Goal: Find specific page/section: Find specific page/section

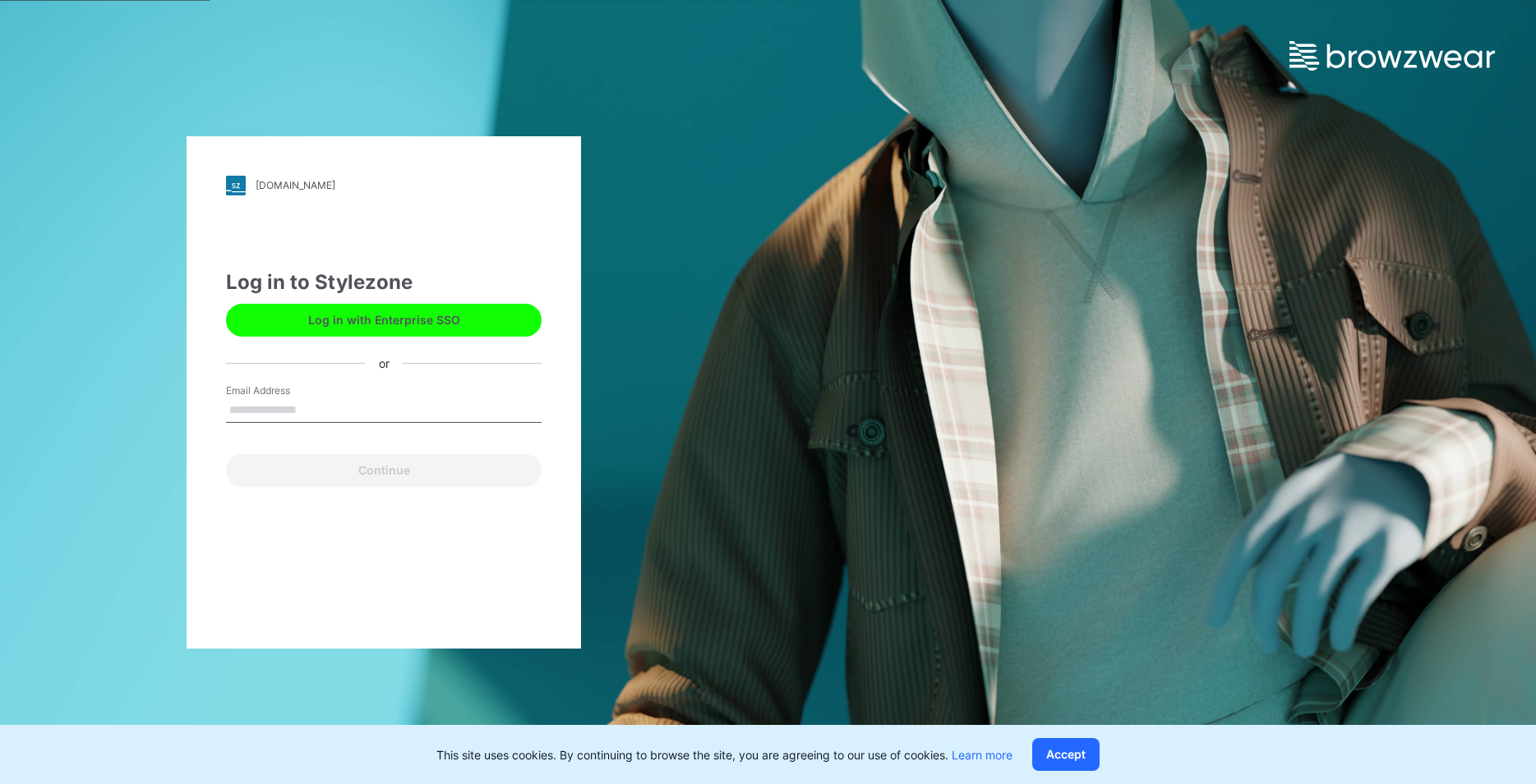
click at [247, 411] on input "Email Address" at bounding box center [384, 410] width 315 height 24
type input "**********"
click at [411, 469] on button "Continue" at bounding box center [384, 470] width 315 height 32
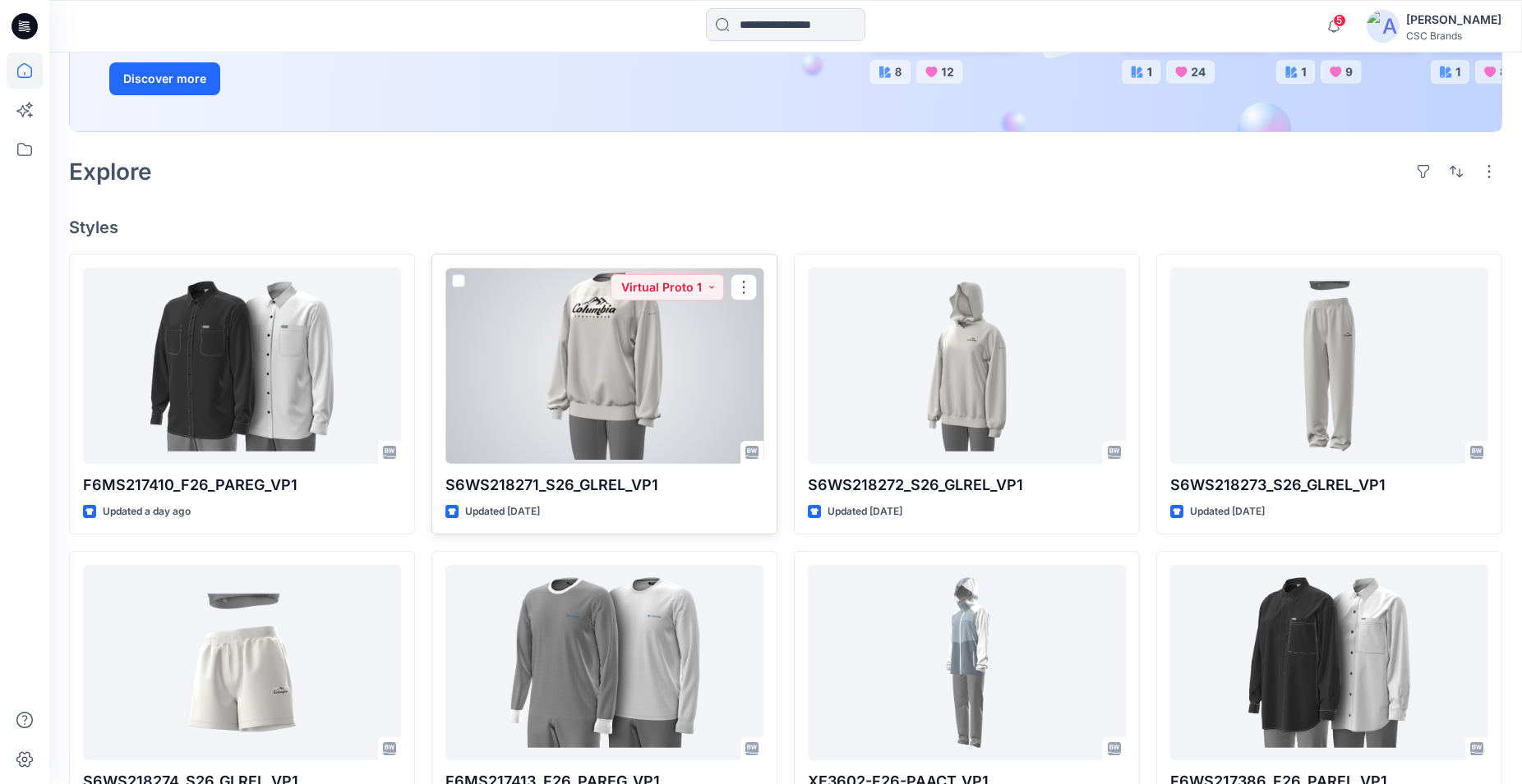
scroll to position [335, 0]
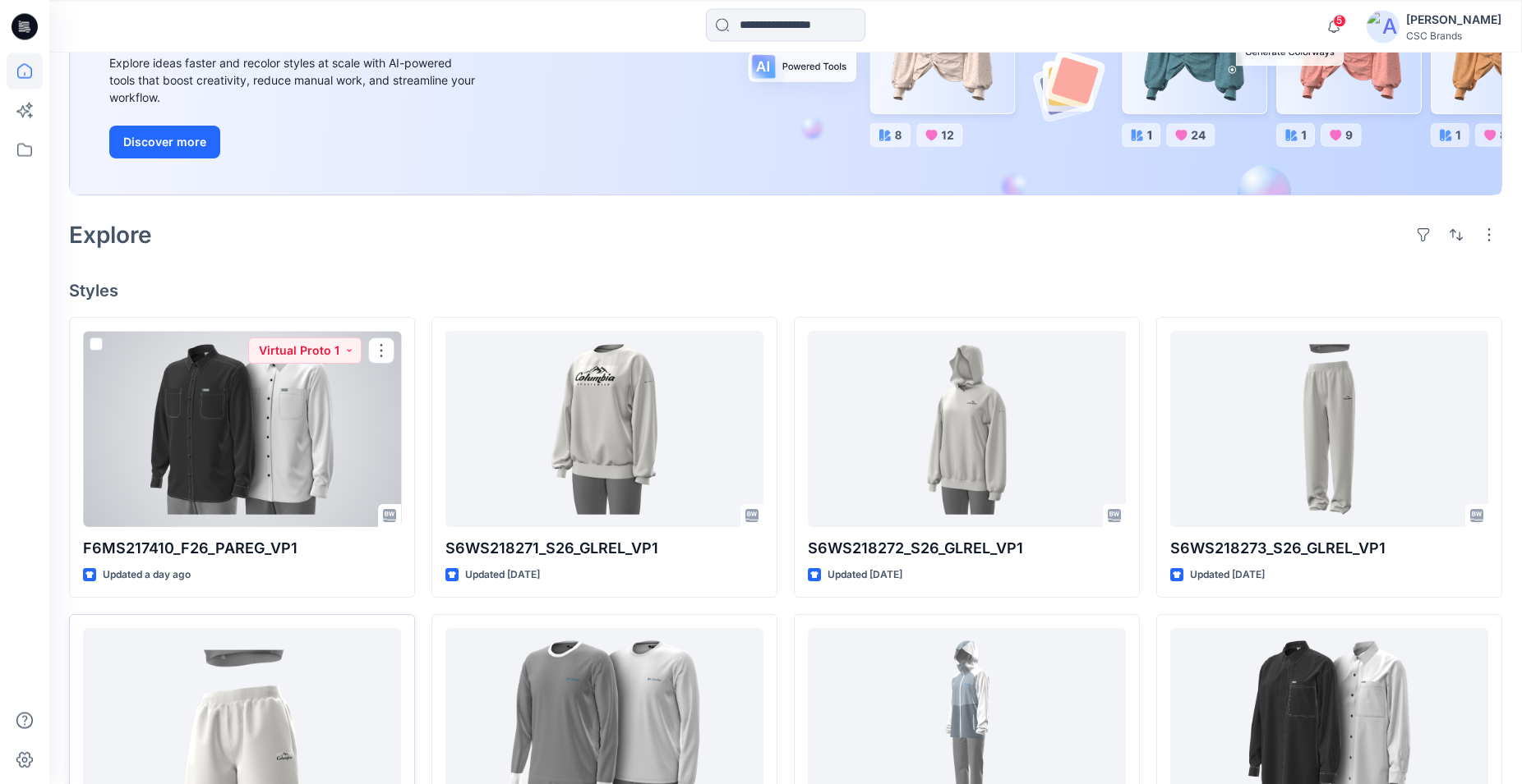
scroll to position [251, 0]
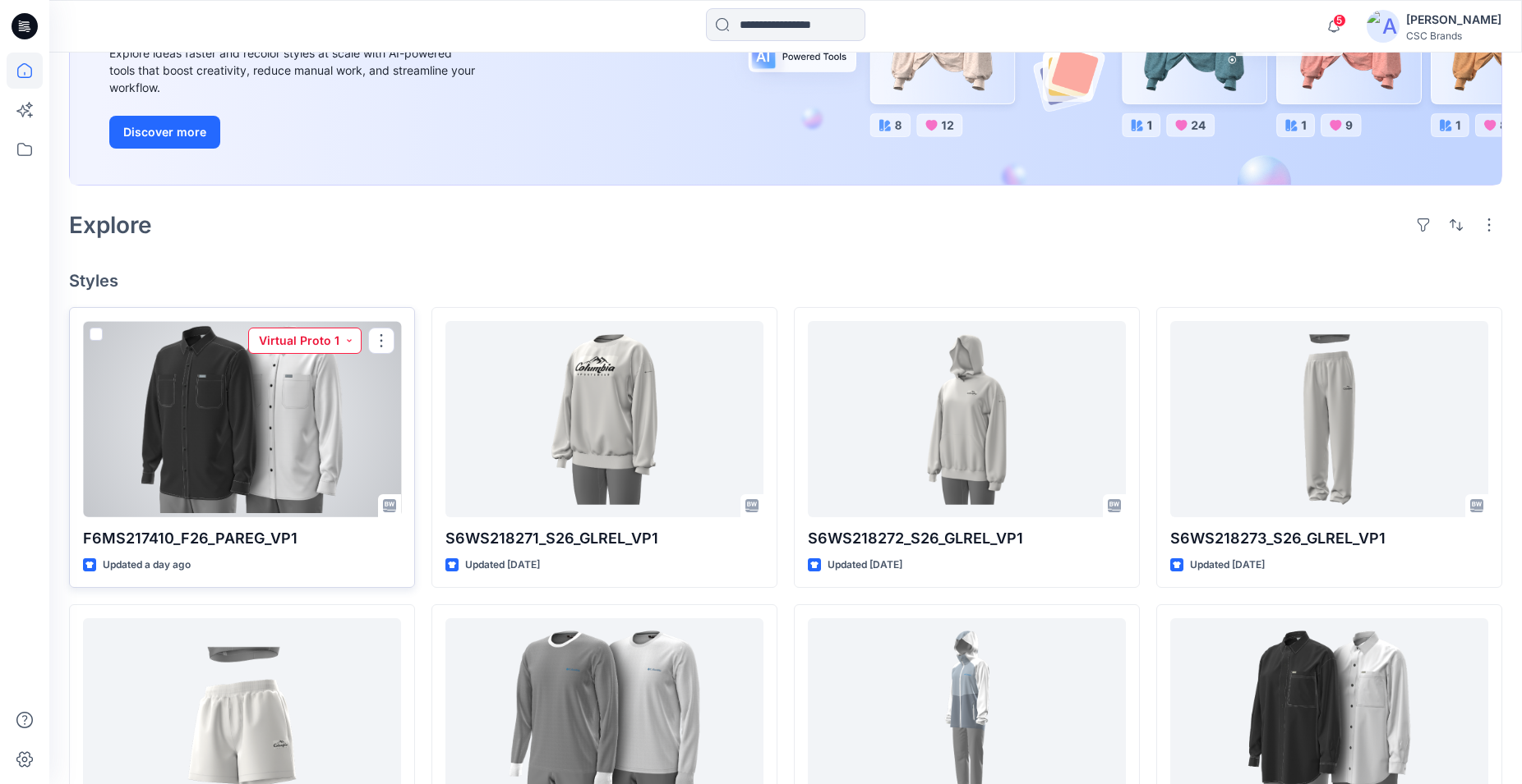
click at [349, 342] on button "Virtual Proto 1" at bounding box center [305, 341] width 114 height 26
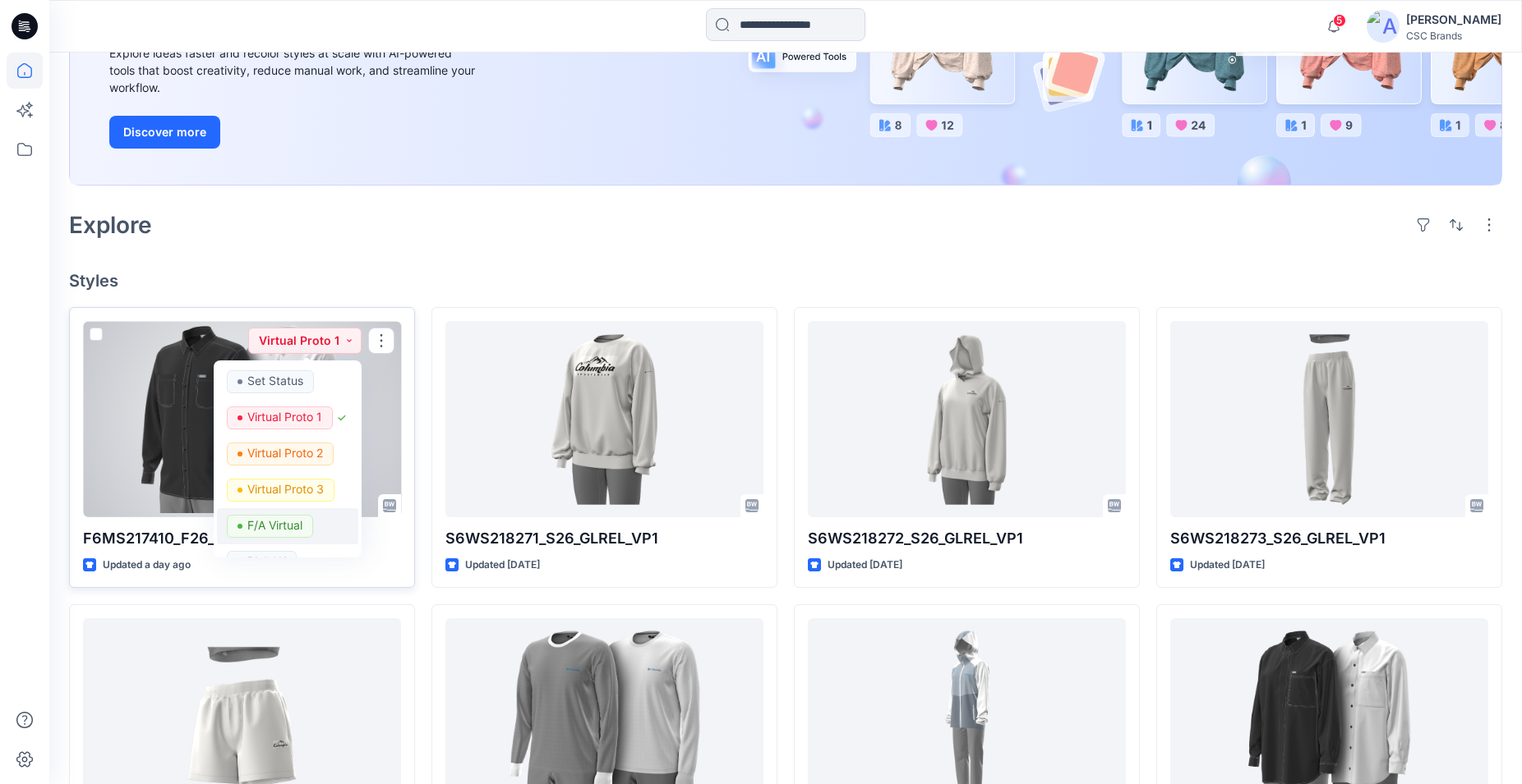
click at [286, 527] on p "F/A Virtual" at bounding box center [274, 526] width 55 height 22
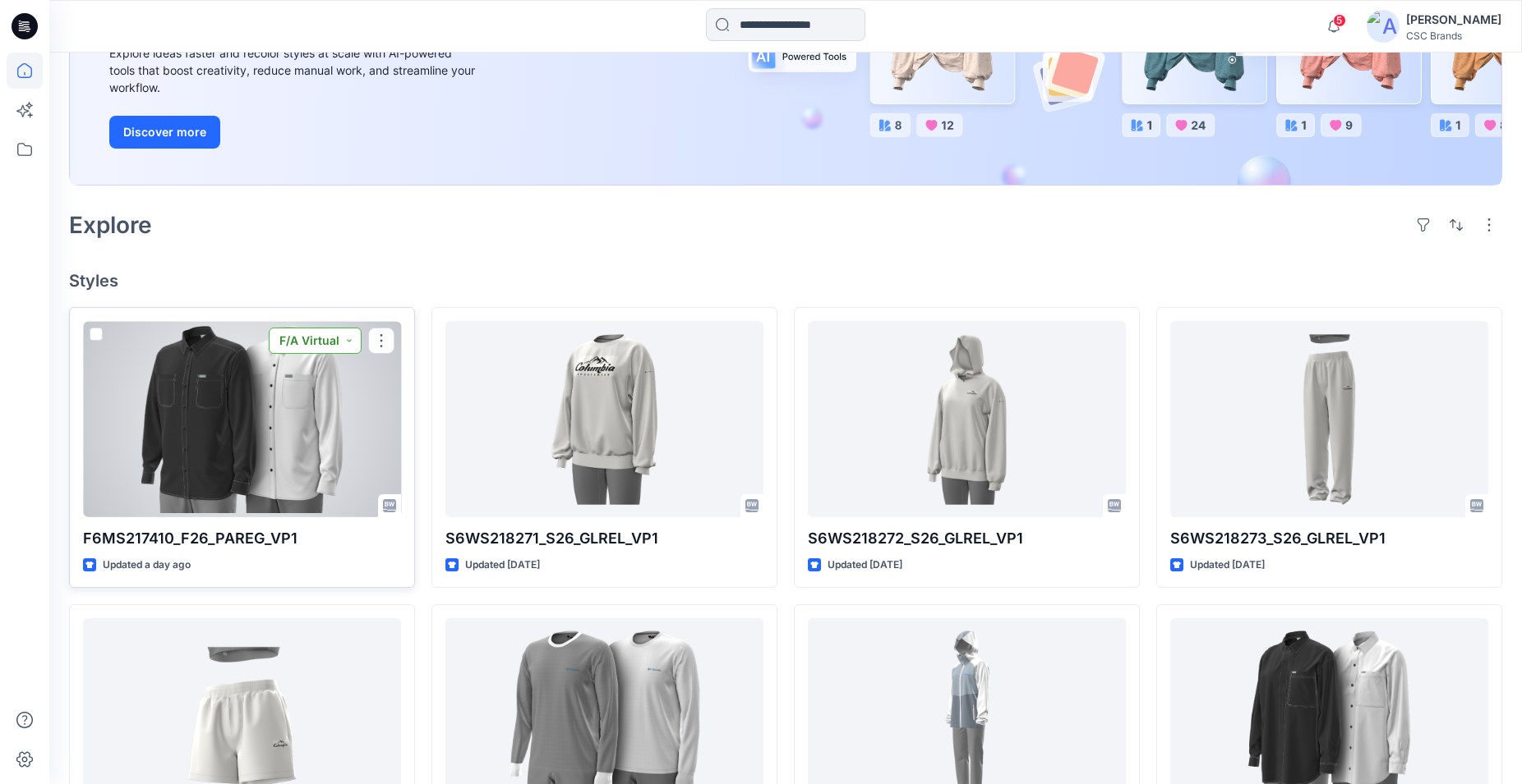
click at [352, 344] on button "F/A Virtual" at bounding box center [315, 341] width 93 height 26
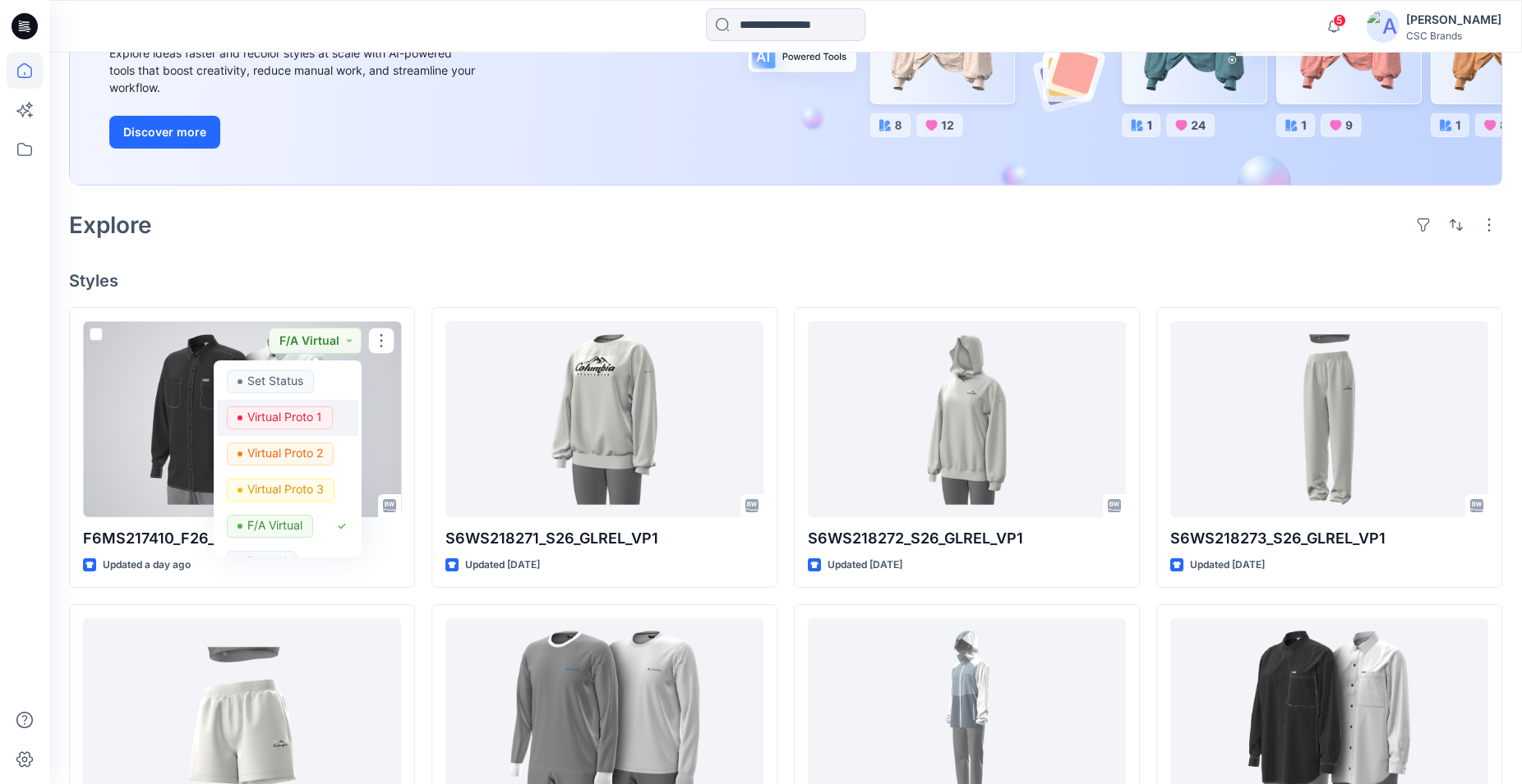
click at [283, 416] on p "Virtual Proto 1" at bounding box center [284, 417] width 75 height 22
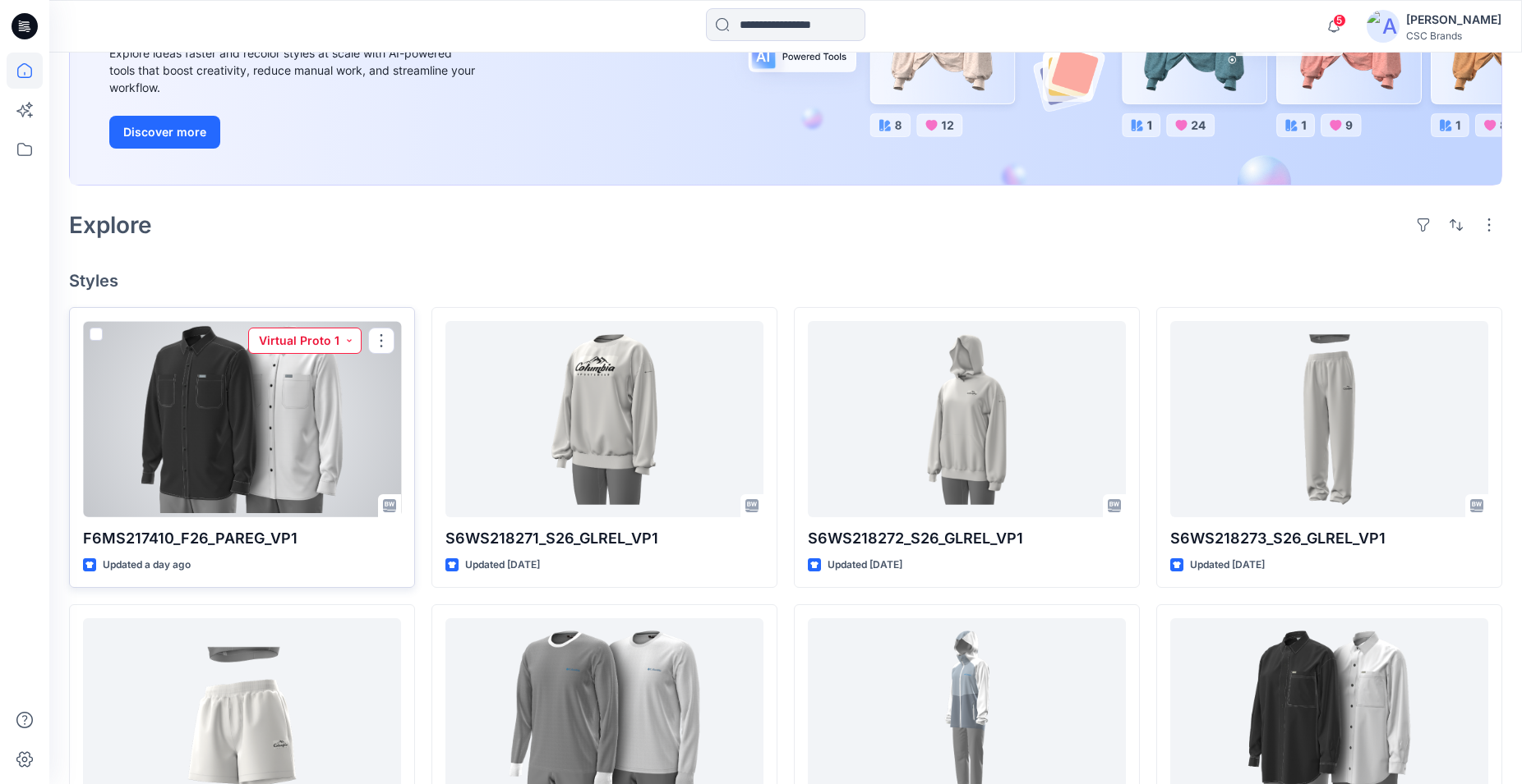
click at [348, 342] on button "Virtual Proto 1" at bounding box center [305, 341] width 114 height 26
